Goal: Information Seeking & Learning: Learn about a topic

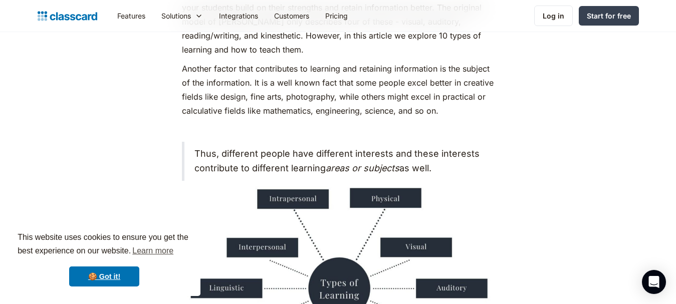
scroll to position [852, 0]
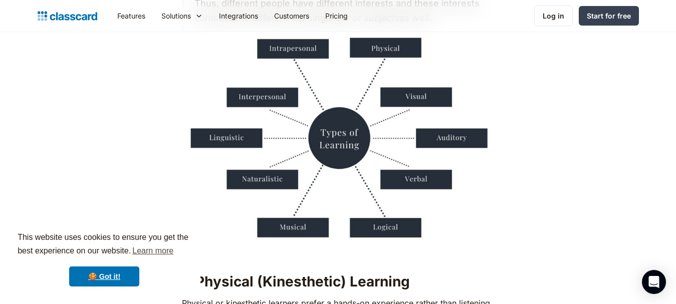
click at [444, 251] on p "‍" at bounding box center [338, 256] width 312 height 14
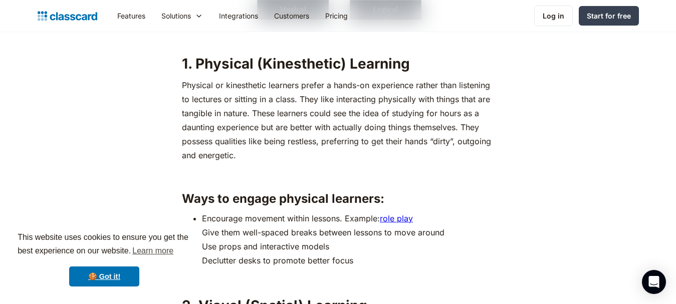
scroll to position [1053, 0]
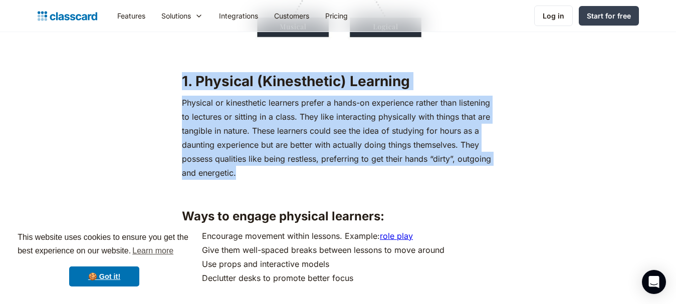
drag, startPoint x: 182, startPoint y: 73, endPoint x: 251, endPoint y: 171, distance: 119.8
copy div "1. Physical (Kinesthetic) Learning Physical or kinesthetic learners prefer a ha…"
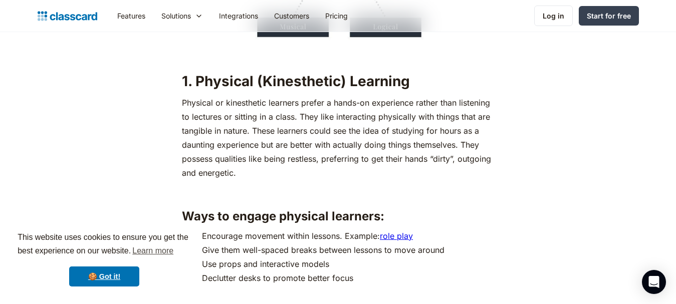
click at [430, 192] on p "‍" at bounding box center [338, 192] width 312 height 14
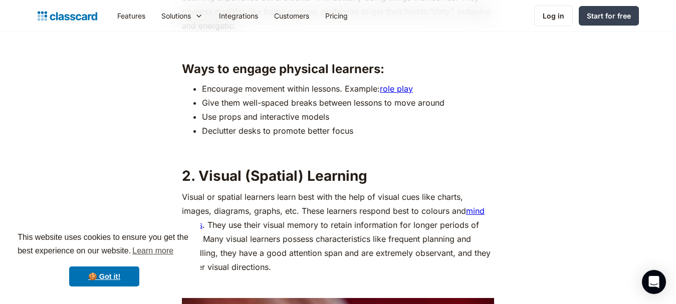
scroll to position [1253, 0]
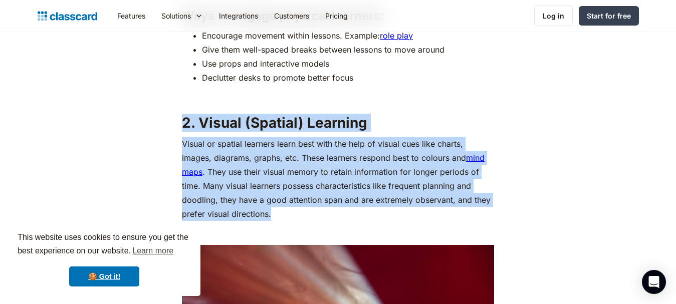
drag, startPoint x: 183, startPoint y: 115, endPoint x: 262, endPoint y: 186, distance: 106.2
copy div "2. Visual (Spatial) Learning Visual or spatial learners learn best with the hel…"
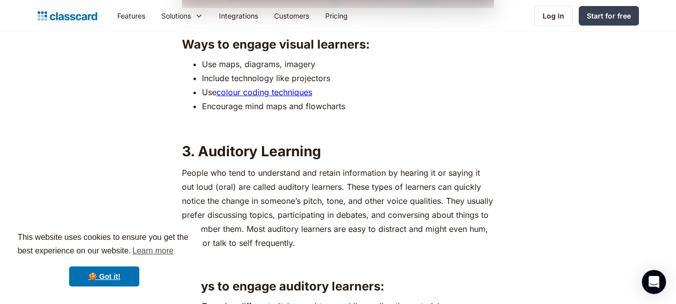
scroll to position [1755, 0]
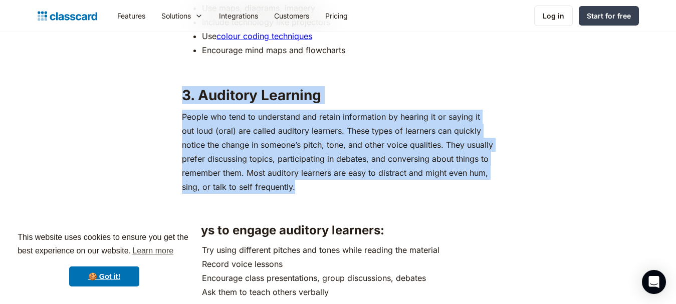
drag, startPoint x: 183, startPoint y: 89, endPoint x: 292, endPoint y: 173, distance: 137.2
copy div "3. Auditory Learning People who tend to understand and retain information by he…"
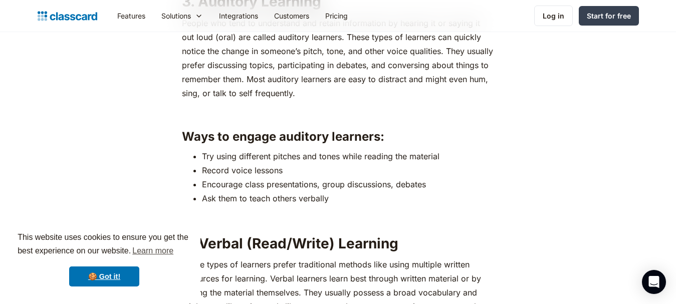
scroll to position [1905, 0]
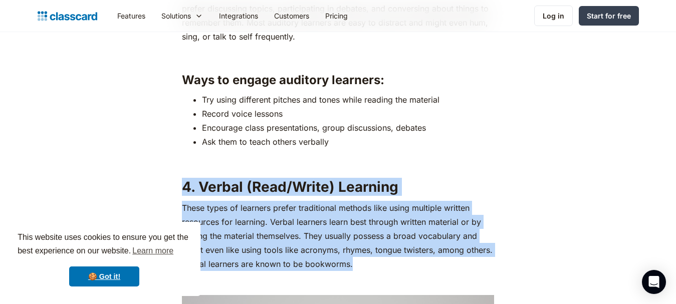
drag, startPoint x: 184, startPoint y: 181, endPoint x: 349, endPoint y: 256, distance: 180.8
copy div "4. Verbal (Read/Write) Learning These types of learners prefer traditional meth…"
click at [356, 270] on p "These types of learners prefer traditional methods like using multiple written …" at bounding box center [338, 236] width 312 height 70
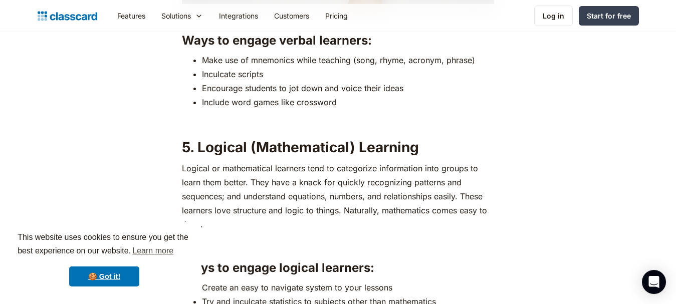
scroll to position [2406, 0]
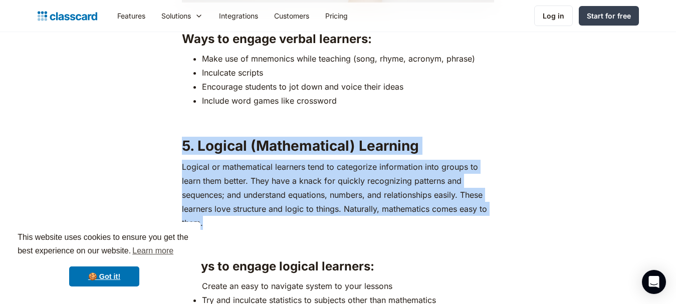
drag, startPoint x: 181, startPoint y: 139, endPoint x: 250, endPoint y: 223, distance: 108.0
click at [250, 223] on div "If you have been a part of the education sector, you probably already know how …" at bounding box center [338, 228] width 312 height 4126
copy div "5. Logical (Mathematical) Learning Logical or mathematical learners tend to cat…"
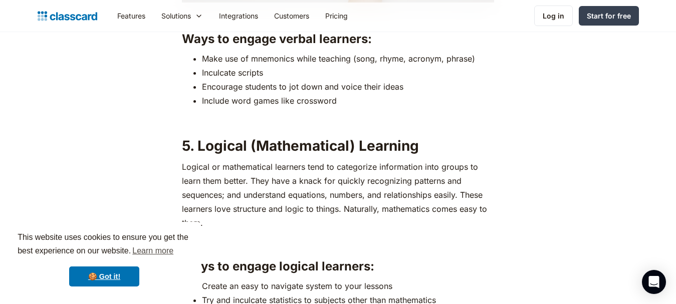
click at [289, 237] on p "‍" at bounding box center [338, 242] width 312 height 14
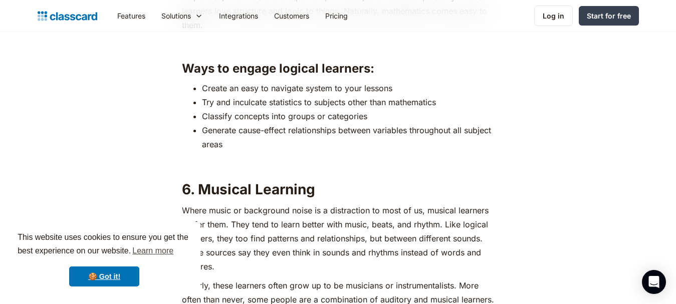
scroll to position [2657, 0]
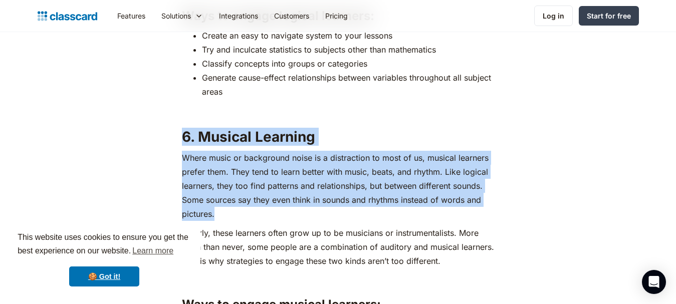
drag, startPoint x: 182, startPoint y: 129, endPoint x: 226, endPoint y: 215, distance: 96.4
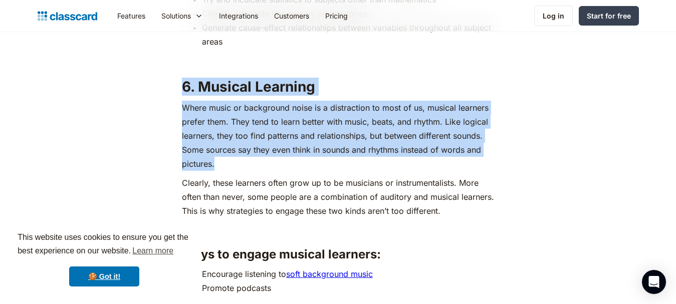
scroll to position [2757, 0]
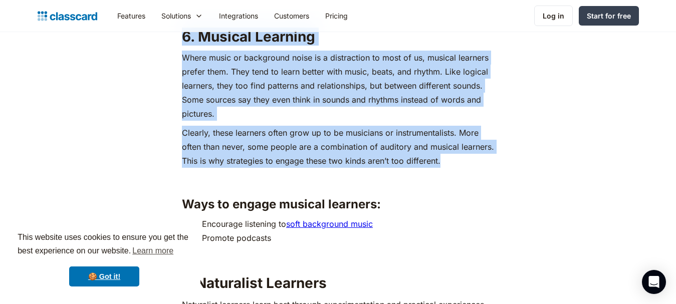
drag, startPoint x: 183, startPoint y: 34, endPoint x: 426, endPoint y: 156, distance: 271.7
copy div "6. Musical Learning Where music or background noise is a distraction to most of…"
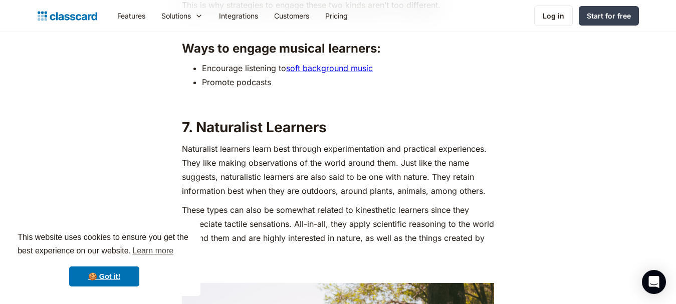
scroll to position [2958, 0]
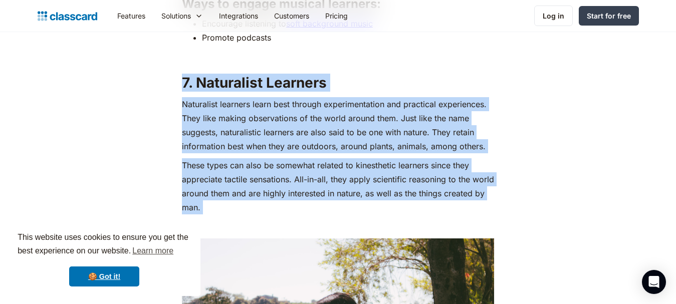
drag, startPoint x: 181, startPoint y: 76, endPoint x: 243, endPoint y: 216, distance: 153.3
copy div "7. Naturalist Learners Naturalist learners learn best through experimentation a…"
click at [228, 230] on p "‍" at bounding box center [338, 227] width 312 height 14
click at [254, 209] on p "These types can also be somewhat related to kinesthetic learners since they app…" at bounding box center [338, 186] width 312 height 56
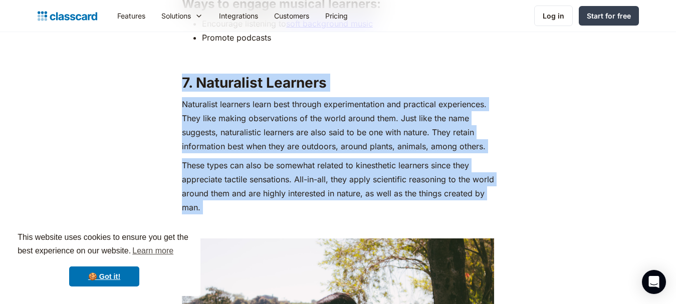
click at [225, 172] on p "These types can also be somewhat related to kinesthetic learners since they app…" at bounding box center [338, 186] width 312 height 56
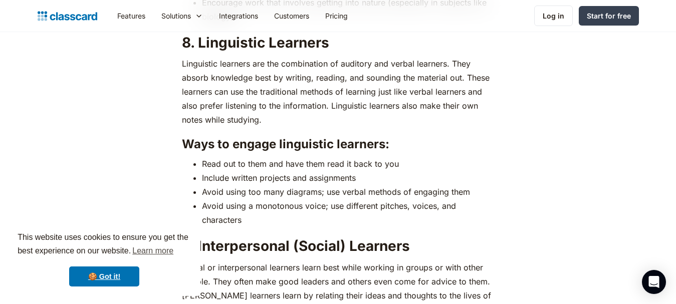
scroll to position [3459, 0]
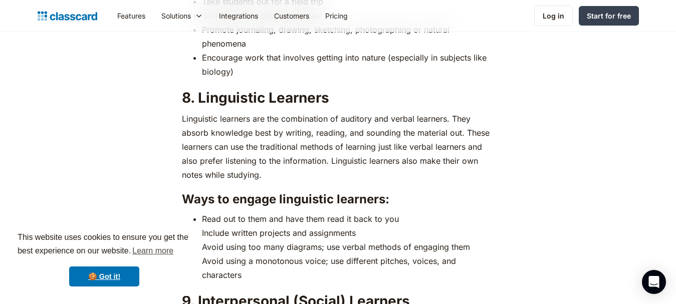
drag, startPoint x: 182, startPoint y: 93, endPoint x: 262, endPoint y: 148, distance: 96.5
copy div "8. Linguistic Learners Linguistic learners are the combination of auditory and …"
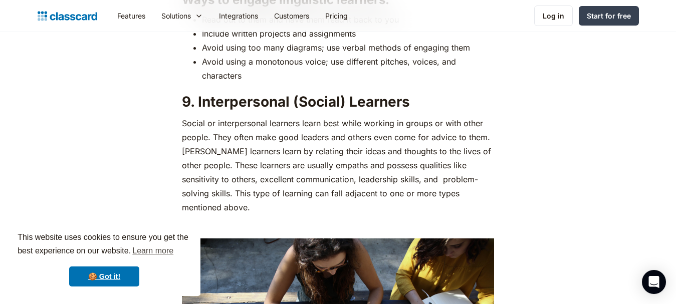
scroll to position [3659, 0]
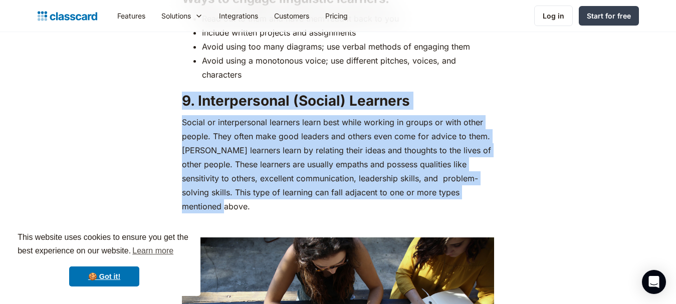
drag, startPoint x: 183, startPoint y: 88, endPoint x: 436, endPoint y: 174, distance: 267.1
copy div "9. Interpersonal (Social) Learners Social or interpersonal learners learn best …"
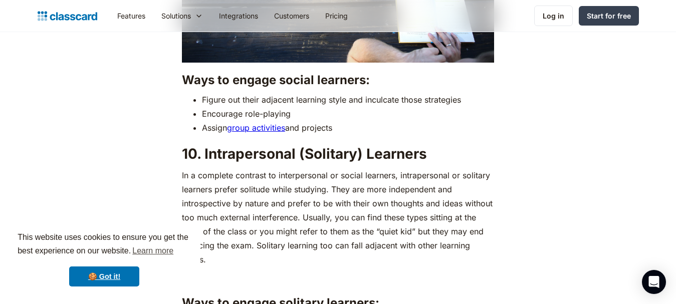
scroll to position [4061, 0]
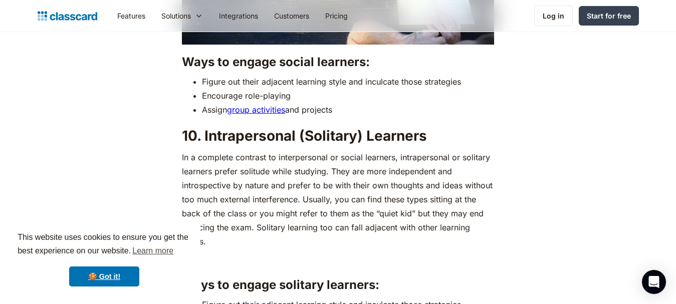
drag, startPoint x: 182, startPoint y: 112, endPoint x: 499, endPoint y: 212, distance: 331.7
copy div "10. Intrapersonal (Solitary) Learners In a complete contrast to interpersonal o…"
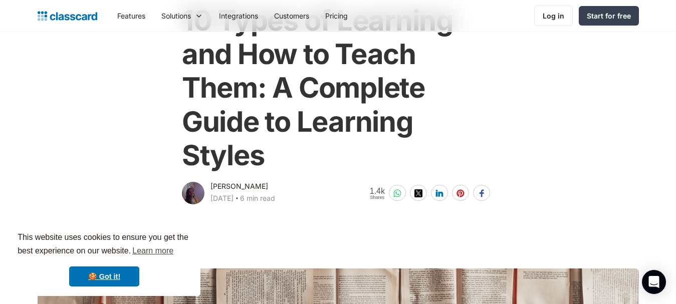
scroll to position [50, 0]
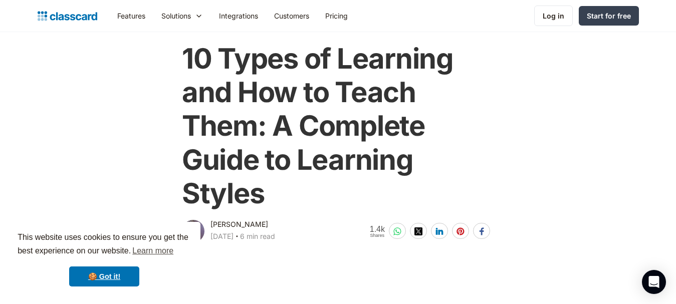
click at [589, 87] on div "10 Types of Learning and How to Teach Them: A Complete Guide to Learning Styles…" at bounding box center [339, 138] width 612 height 213
